Goal: Transaction & Acquisition: Book appointment/travel/reservation

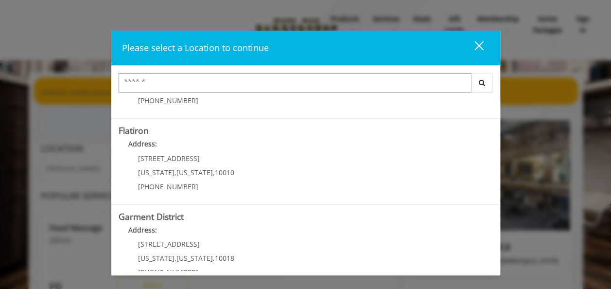
scroll to position [255, 0]
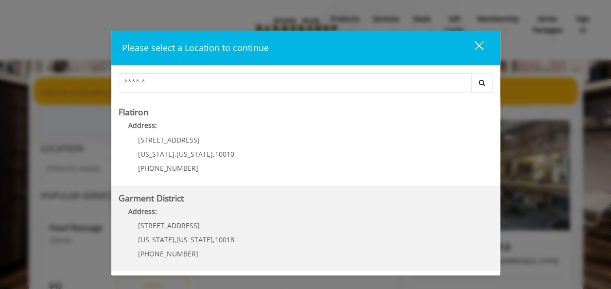
click at [277, 201] on h5 "Garment District" at bounding box center [306, 197] width 374 height 9
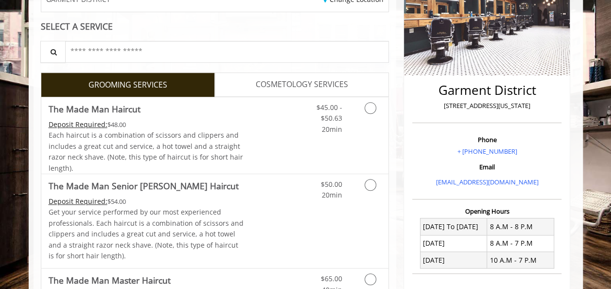
scroll to position [170, 0]
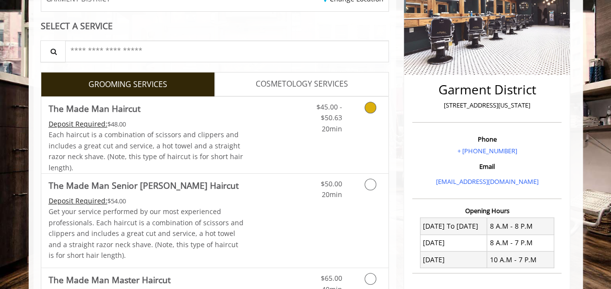
click at [372, 105] on icon "Grooming services" at bounding box center [371, 108] width 12 height 12
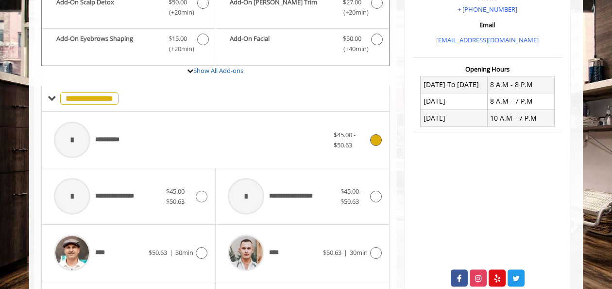
scroll to position [343, 0]
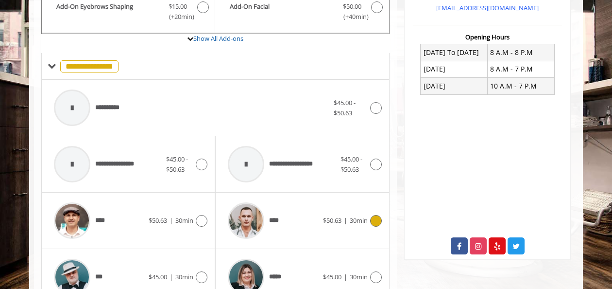
click at [371, 215] on div at bounding box center [375, 221] width 14 height 12
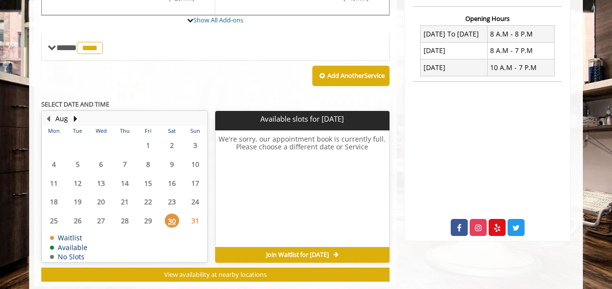
scroll to position [381, 0]
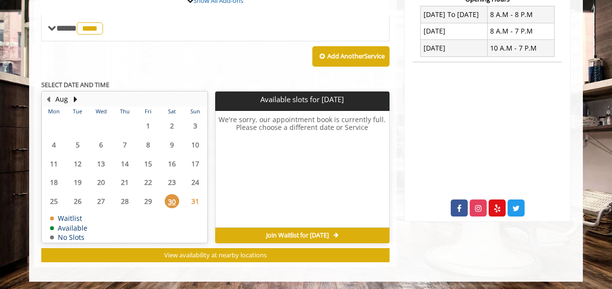
click at [192, 199] on span "31" at bounding box center [195, 201] width 15 height 14
click at [75, 96] on button "Next Month" at bounding box center [75, 99] width 8 height 11
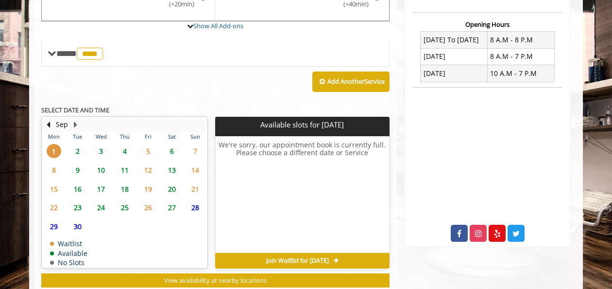
click at [78, 123] on div "Sep Mon Tue Wed Thu Fri Sat Sun 1 2 3 4 5 6 7 8 9 10 11 12 13 14 15 16 17 18 19…" at bounding box center [124, 192] width 167 height 152
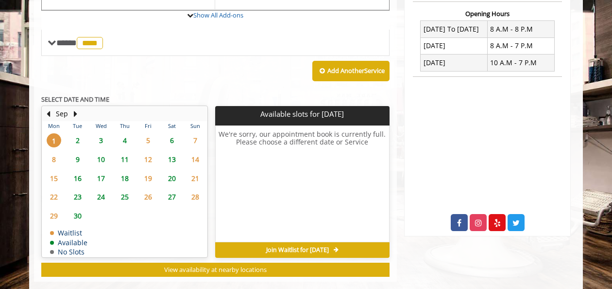
scroll to position [366, 0]
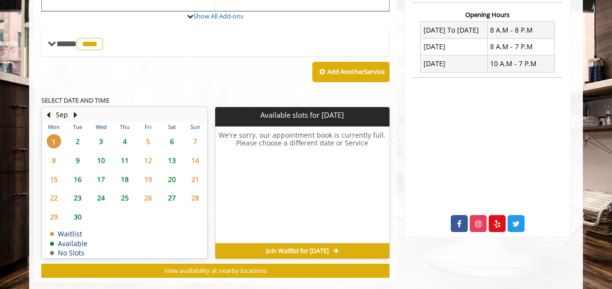
click at [74, 134] on span "2" at bounding box center [77, 141] width 15 height 14
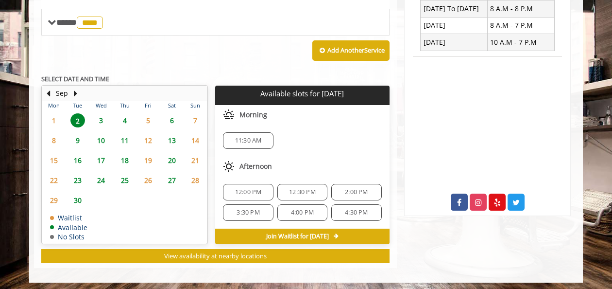
click at [76, 136] on span "9" at bounding box center [77, 140] width 15 height 14
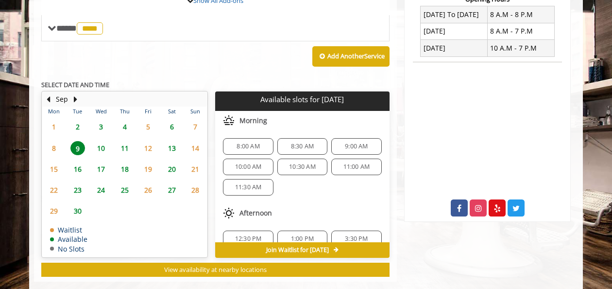
scroll to position [396, 0]
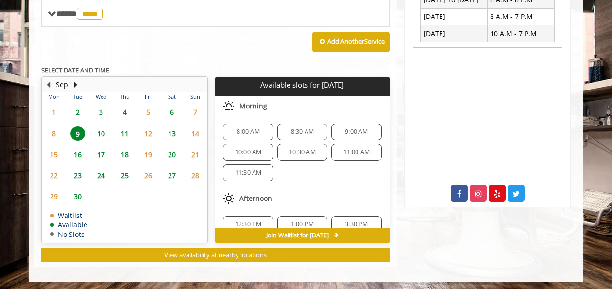
click at [47, 83] on button "Previous Month" at bounding box center [48, 84] width 8 height 11
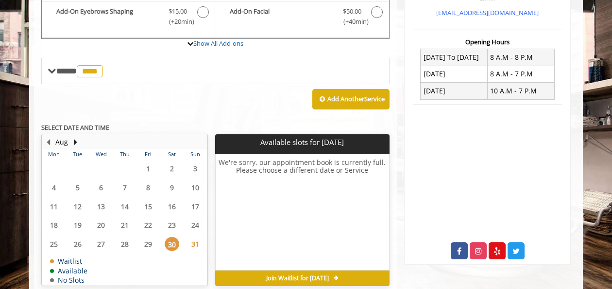
scroll to position [341, 0]
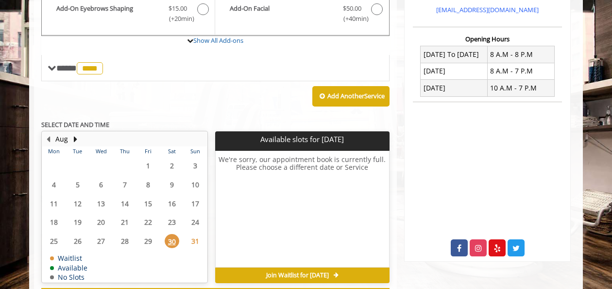
click at [278, 271] on span "Join Waitlist for Sat, Aug 30 2025" at bounding box center [297, 275] width 63 height 8
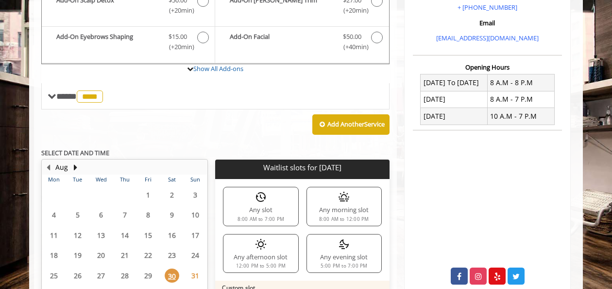
scroll to position [311, 0]
